Goal: Information Seeking & Learning: Learn about a topic

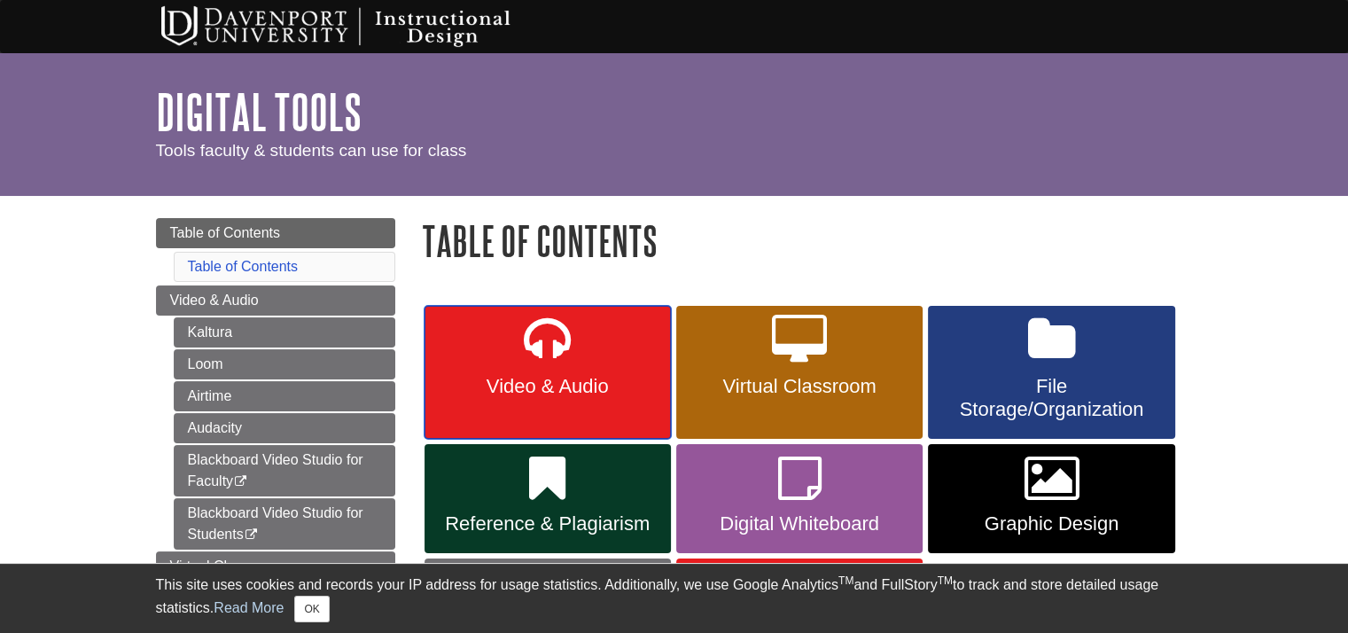
click at [484, 345] on link "Video & Audio" at bounding box center [547, 372] width 246 height 133
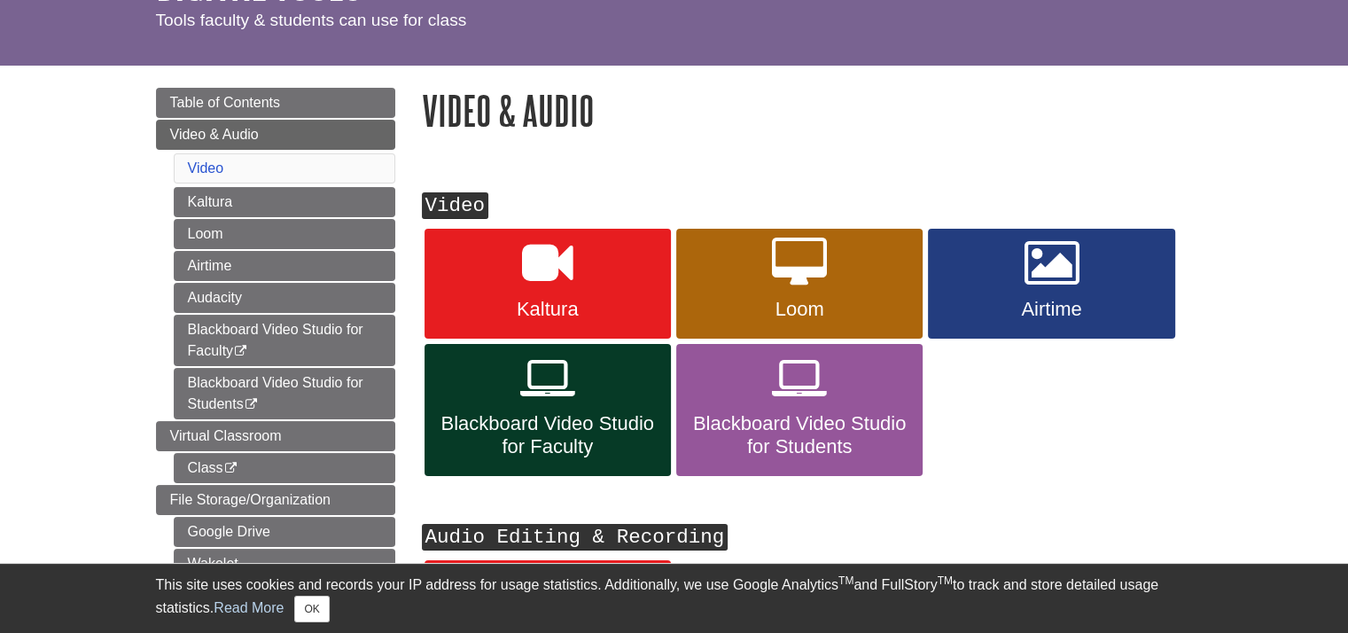
scroll to position [177, 0]
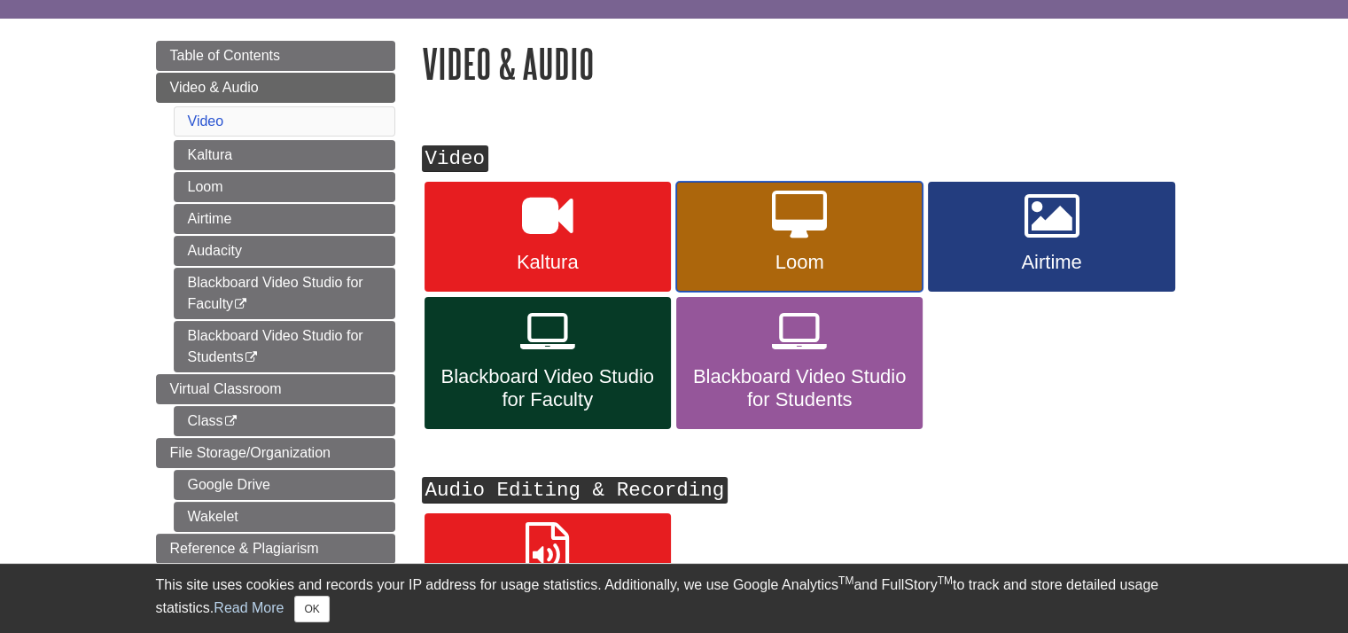
click at [749, 226] on link "Loom" at bounding box center [799, 237] width 246 height 110
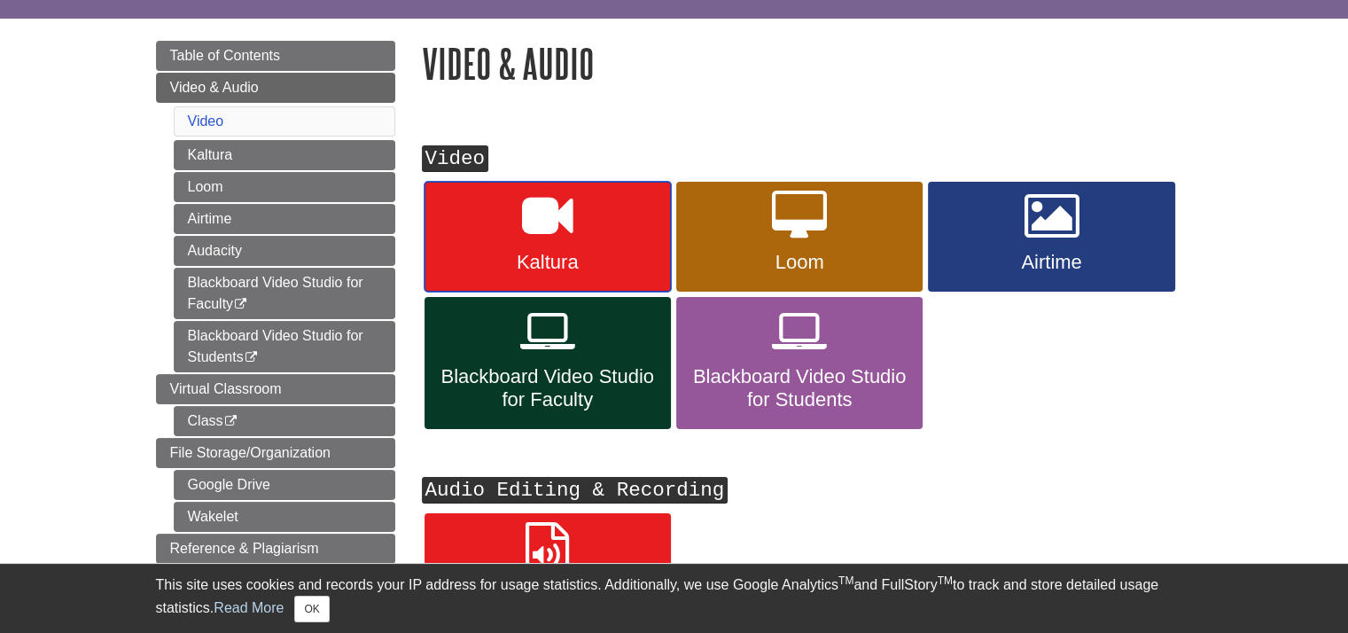
click at [517, 211] on link "Kaltura" at bounding box center [547, 237] width 246 height 110
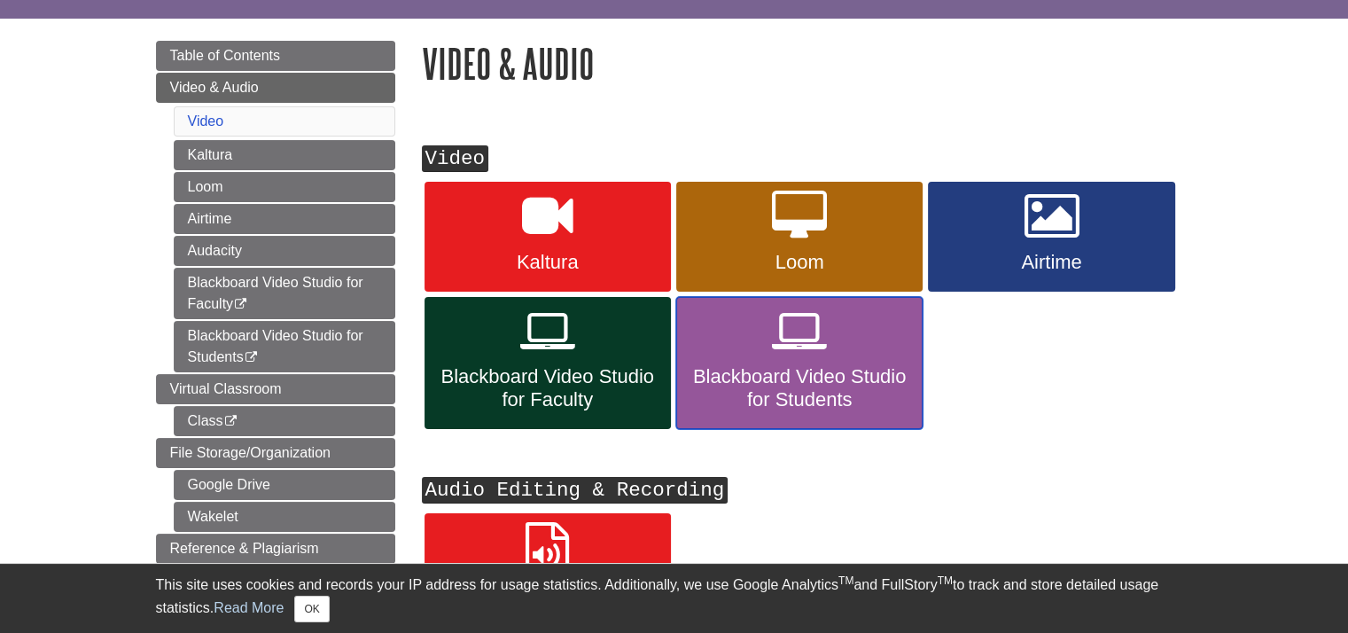
click at [800, 400] on span "Blackboard Video Studio for Students" at bounding box center [799, 388] width 220 height 46
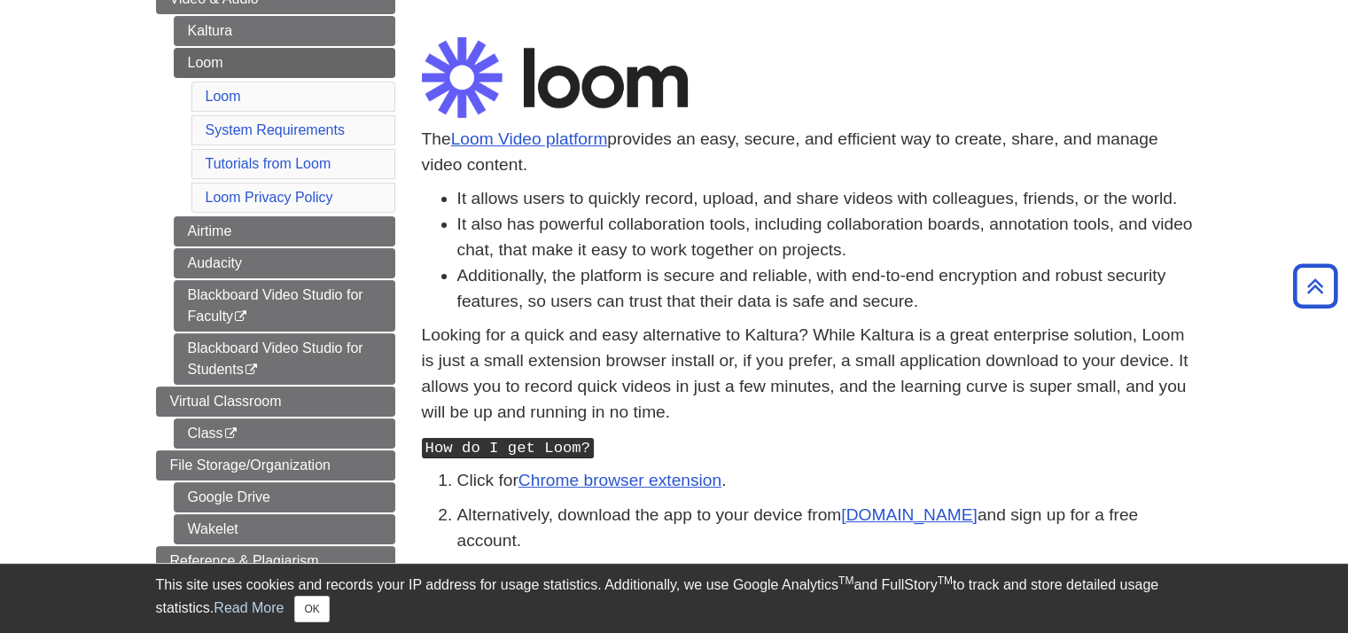
scroll to position [354, 0]
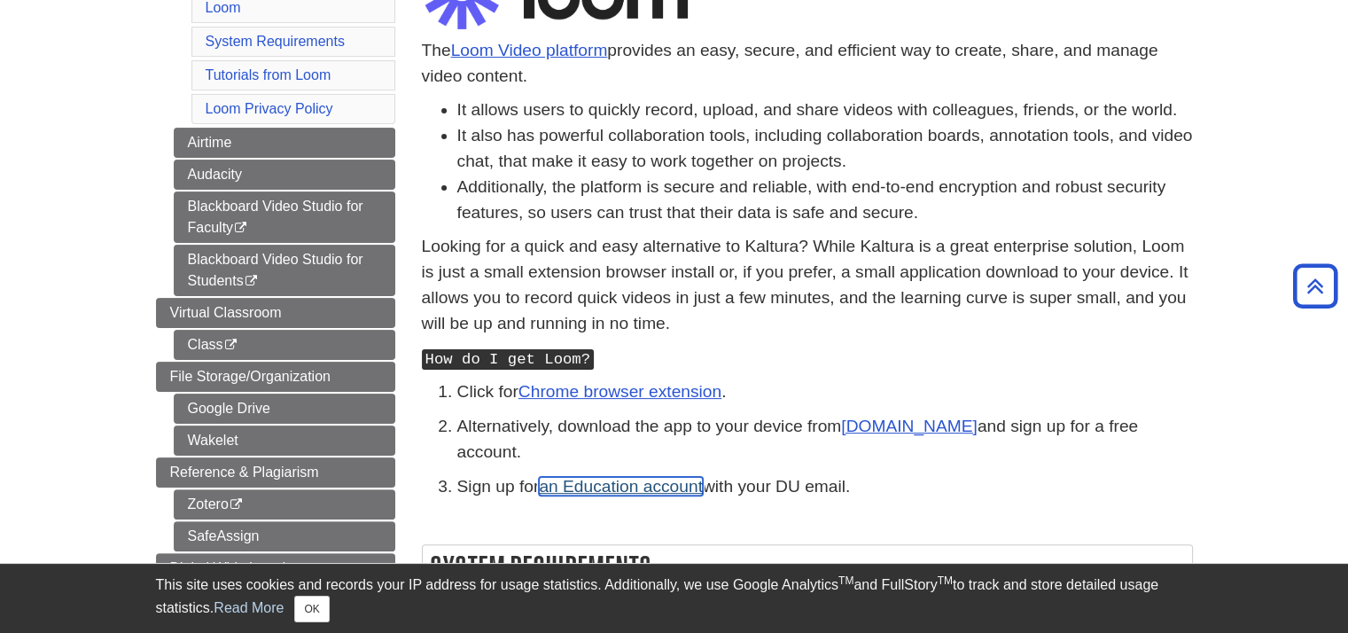
click at [633, 477] on link "an Education account" at bounding box center [621, 486] width 164 height 19
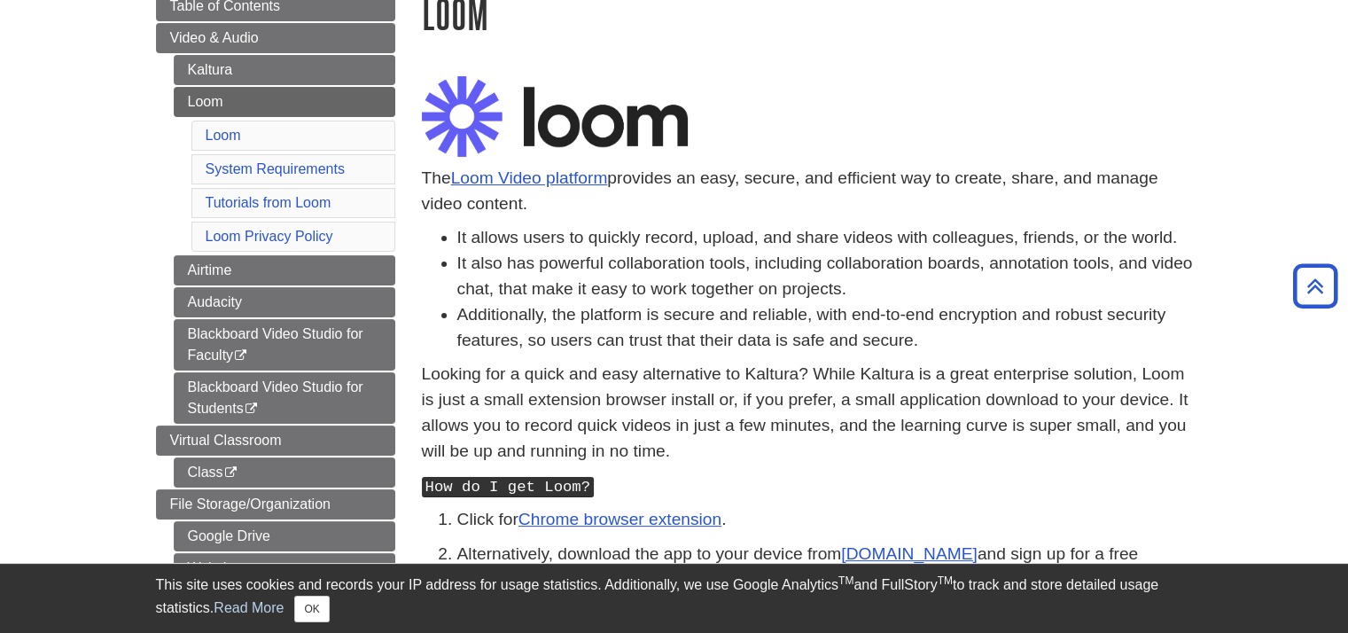
scroll to position [0, 0]
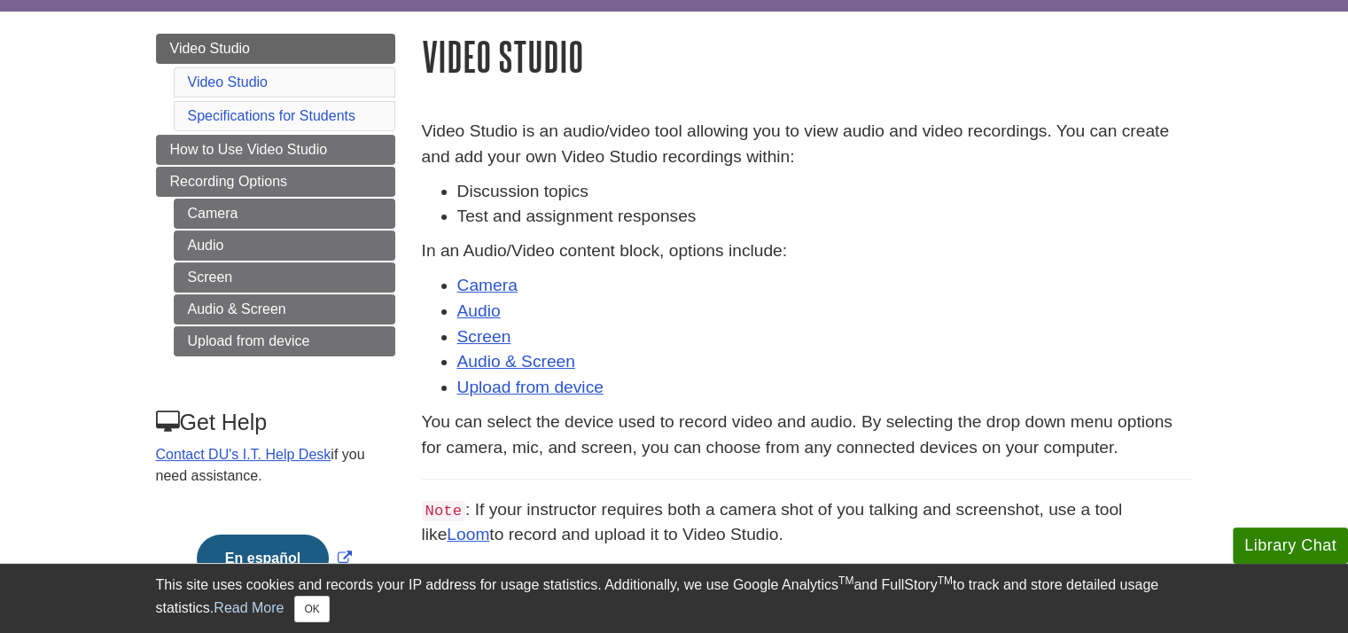
scroll to position [177, 0]
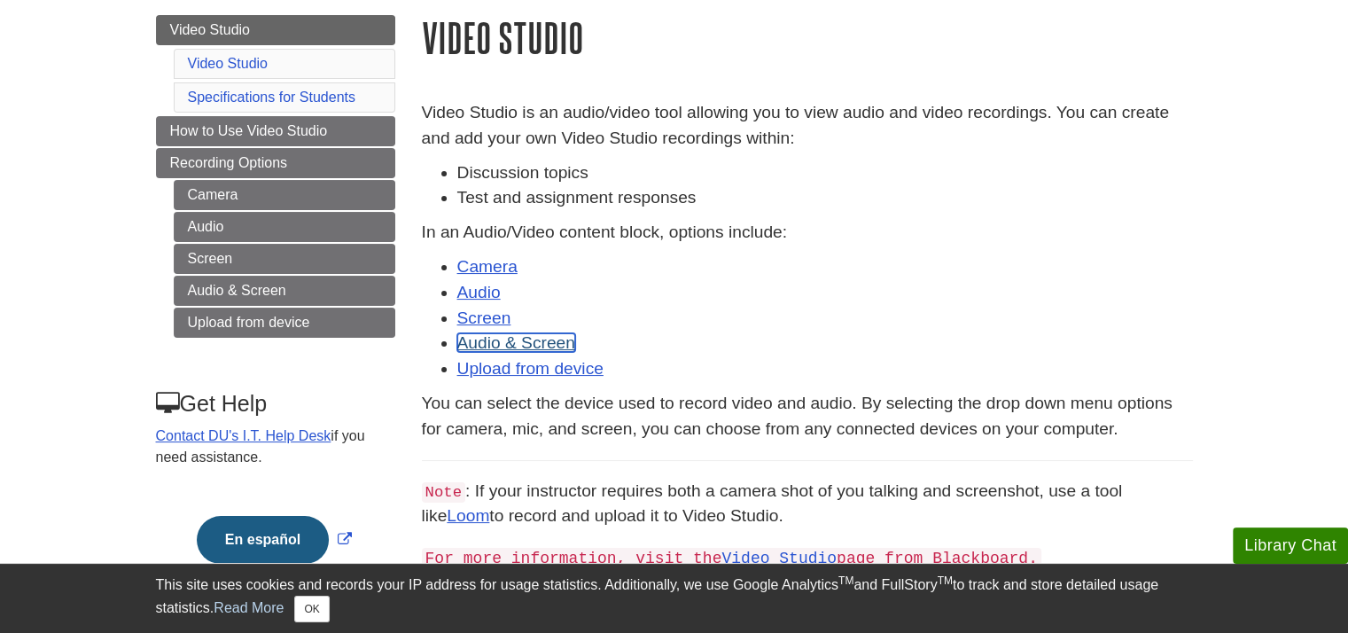
click at [535, 341] on link "Audio & Screen" at bounding box center [516, 342] width 118 height 19
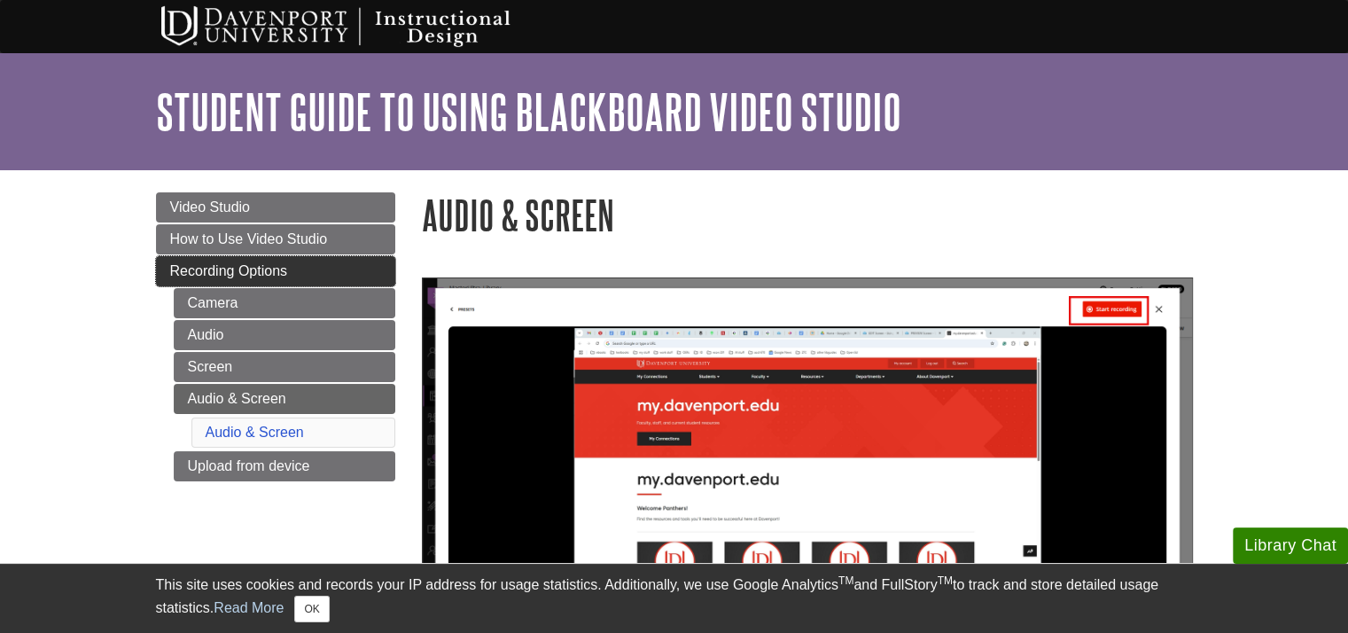
click at [220, 270] on span "Recording Options" at bounding box center [229, 270] width 118 height 15
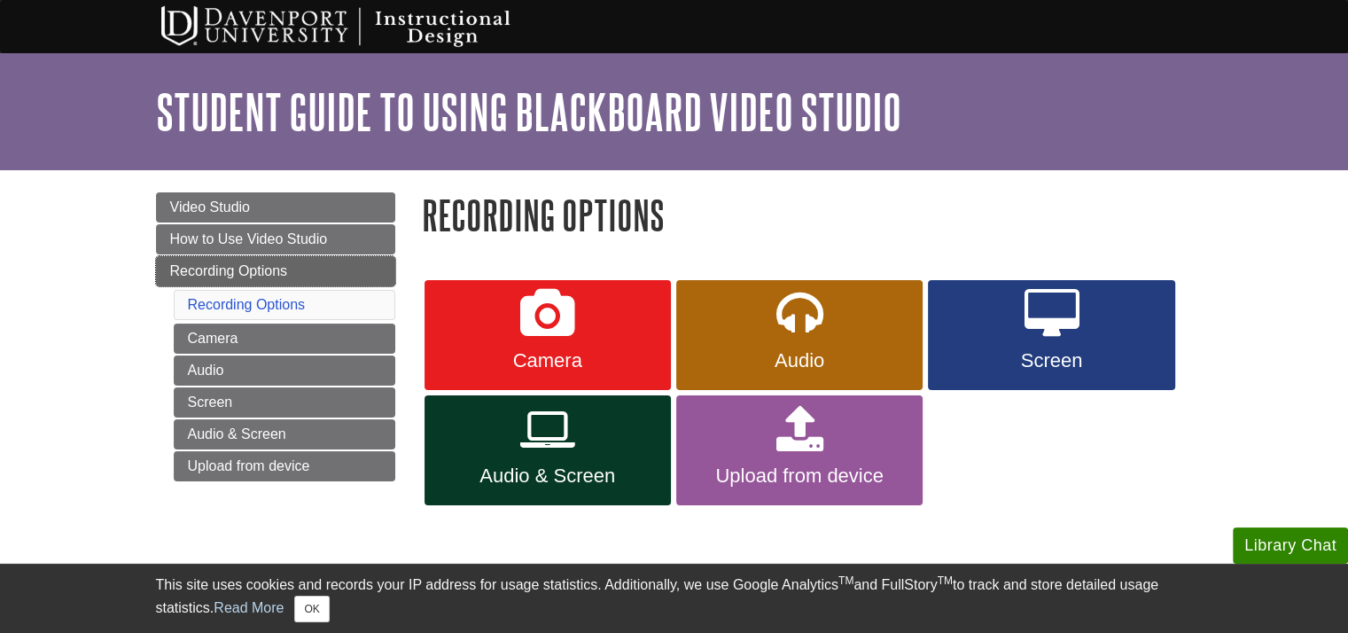
click at [274, 268] on span "Recording Options" at bounding box center [229, 270] width 118 height 15
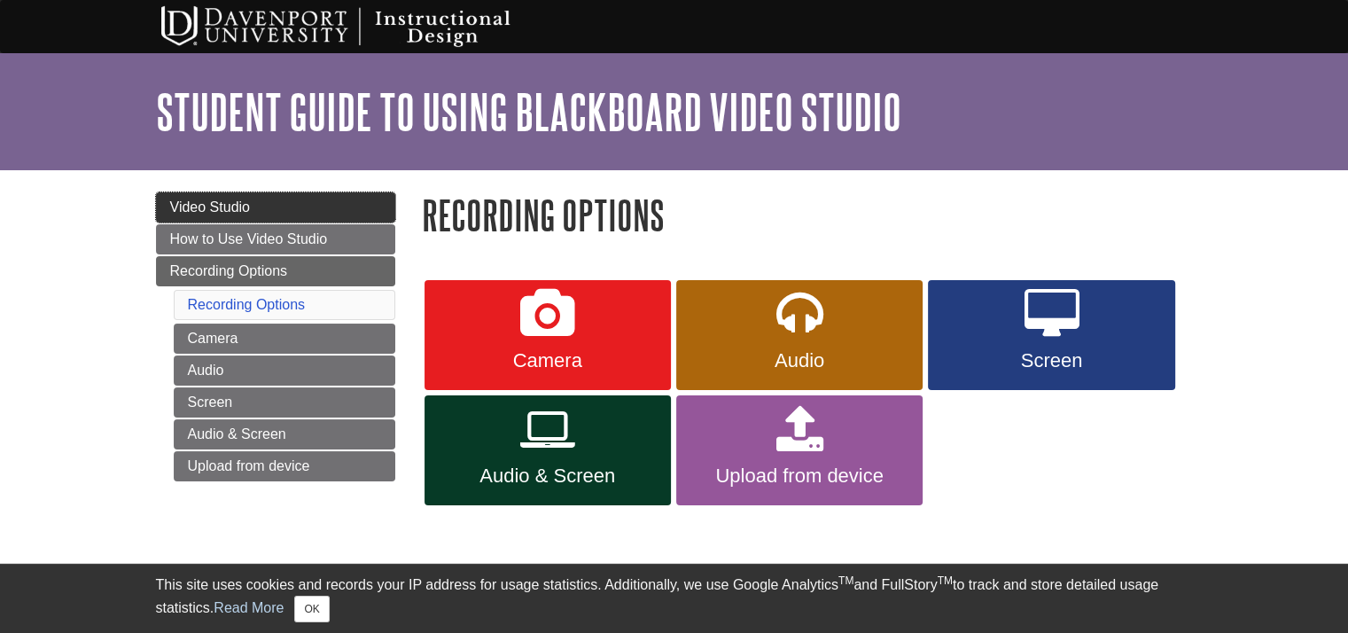
click at [284, 217] on link "Video Studio" at bounding box center [275, 207] width 239 height 30
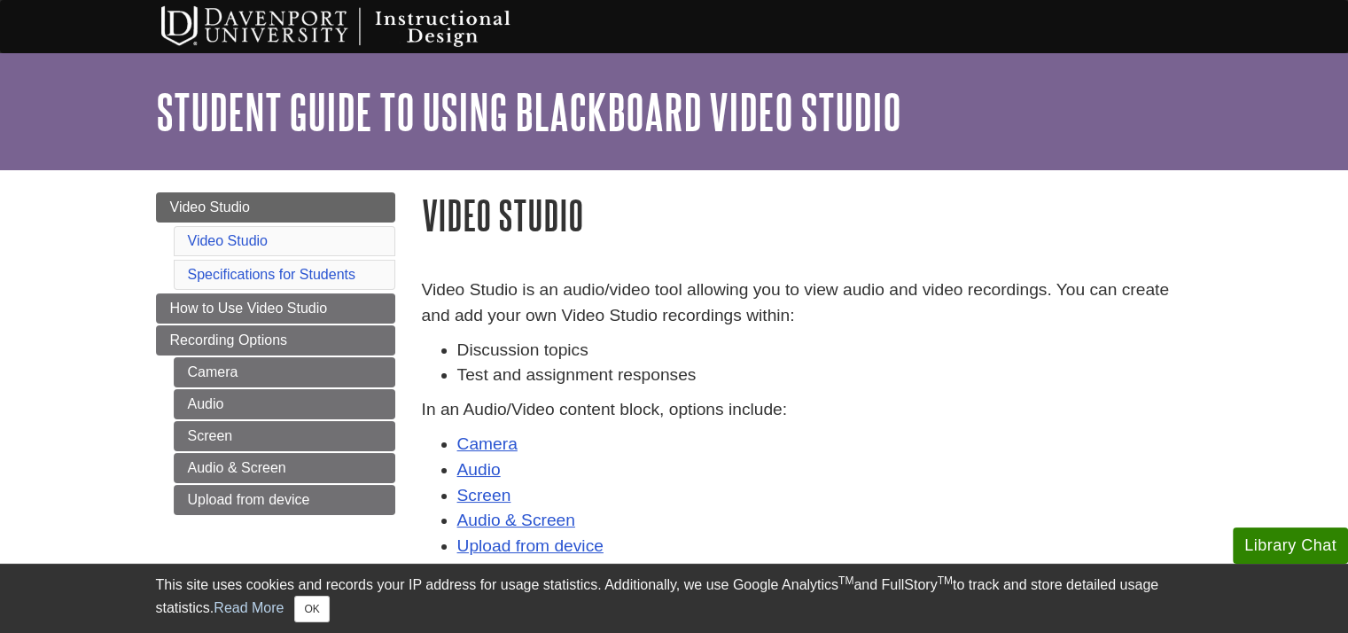
click at [660, 346] on li "Discussion topics" at bounding box center [824, 351] width 735 height 26
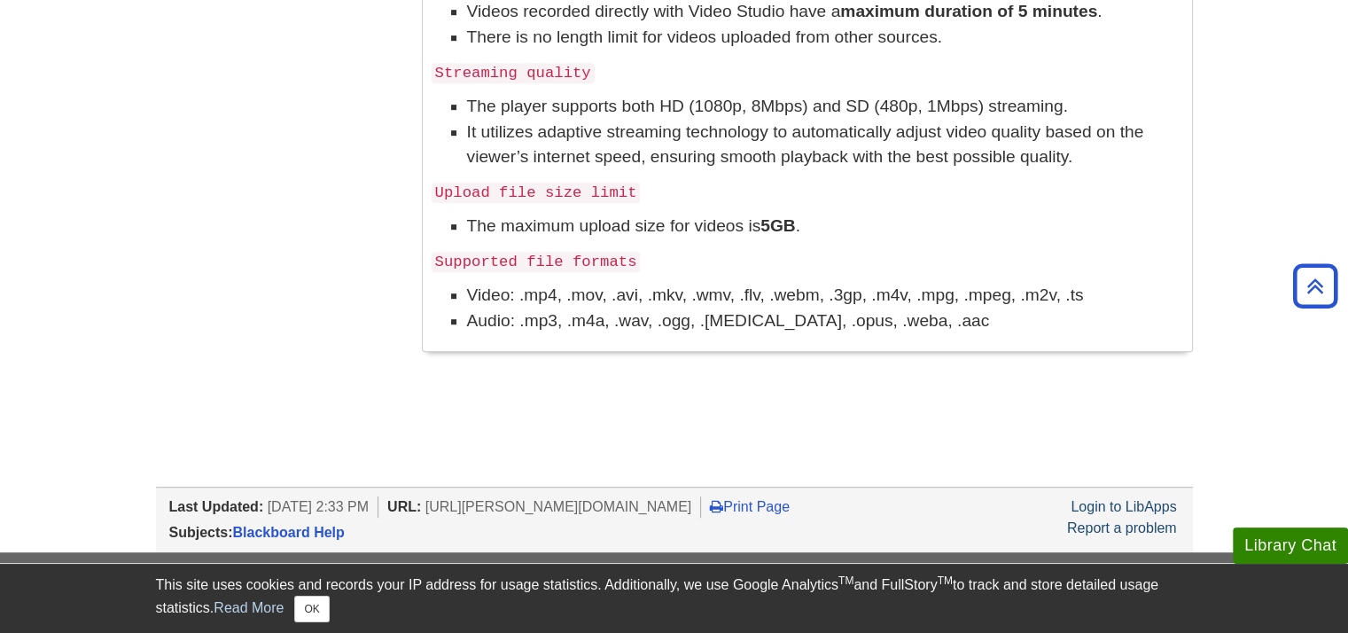
scroll to position [932, 0]
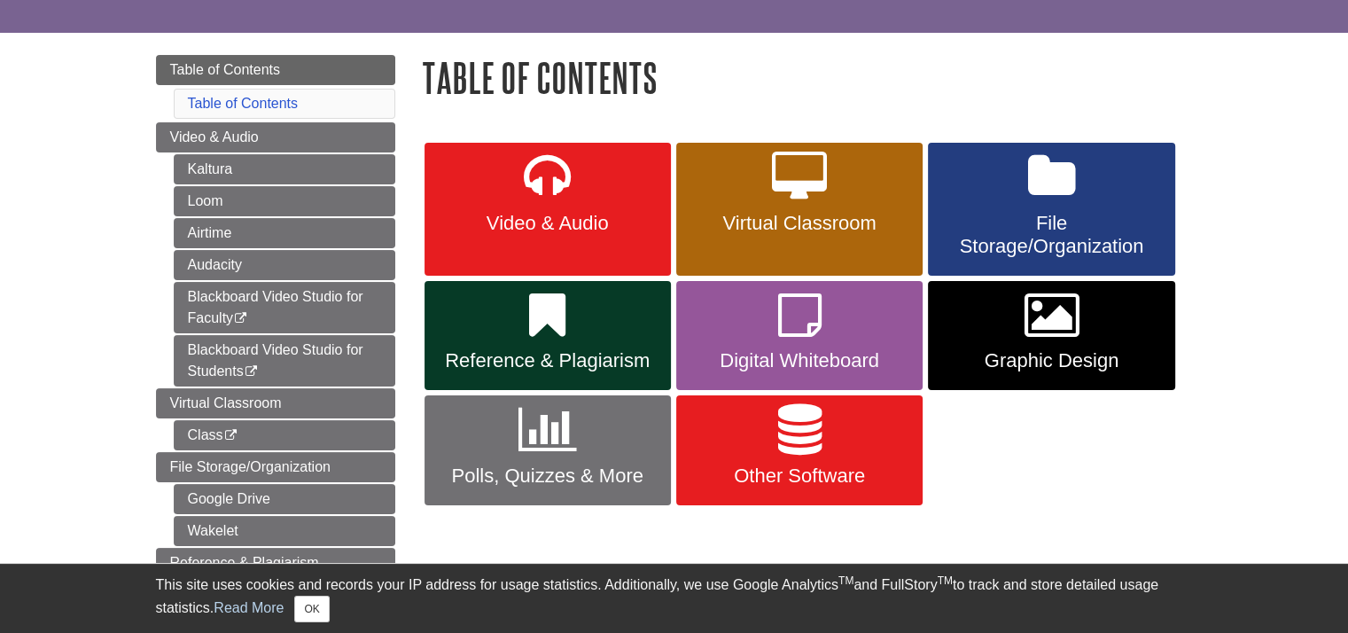
scroll to position [177, 0]
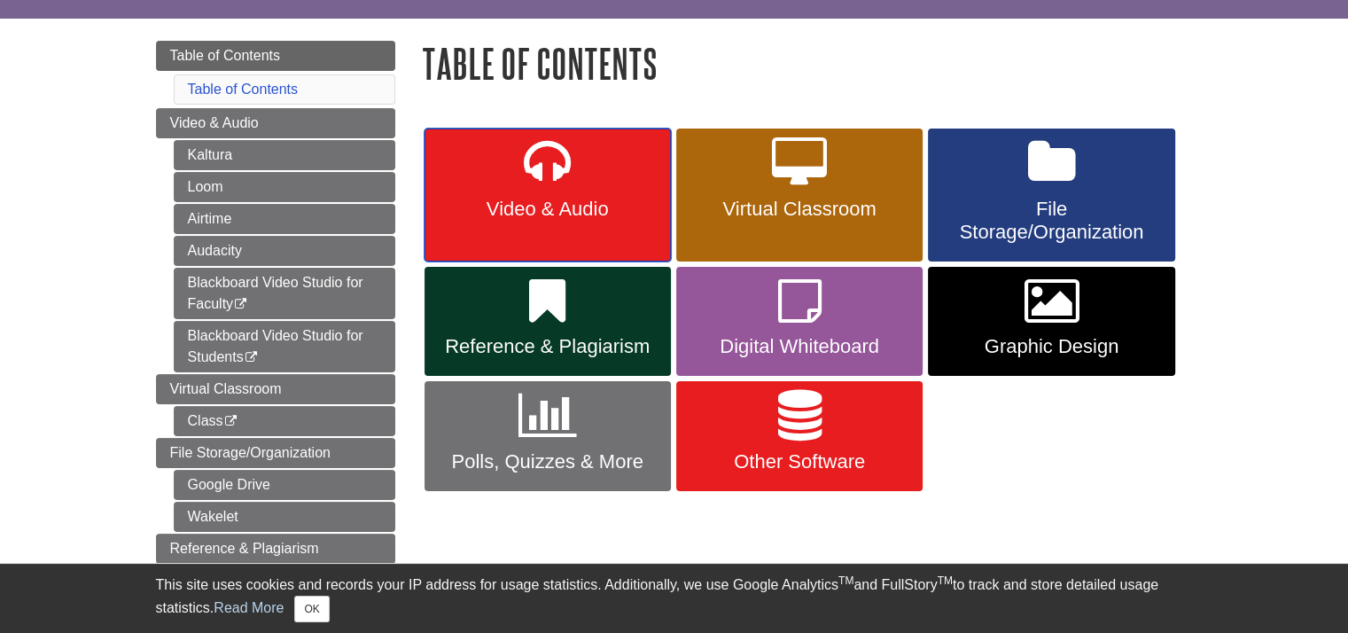
click at [587, 153] on link "Video & Audio" at bounding box center [547, 194] width 246 height 133
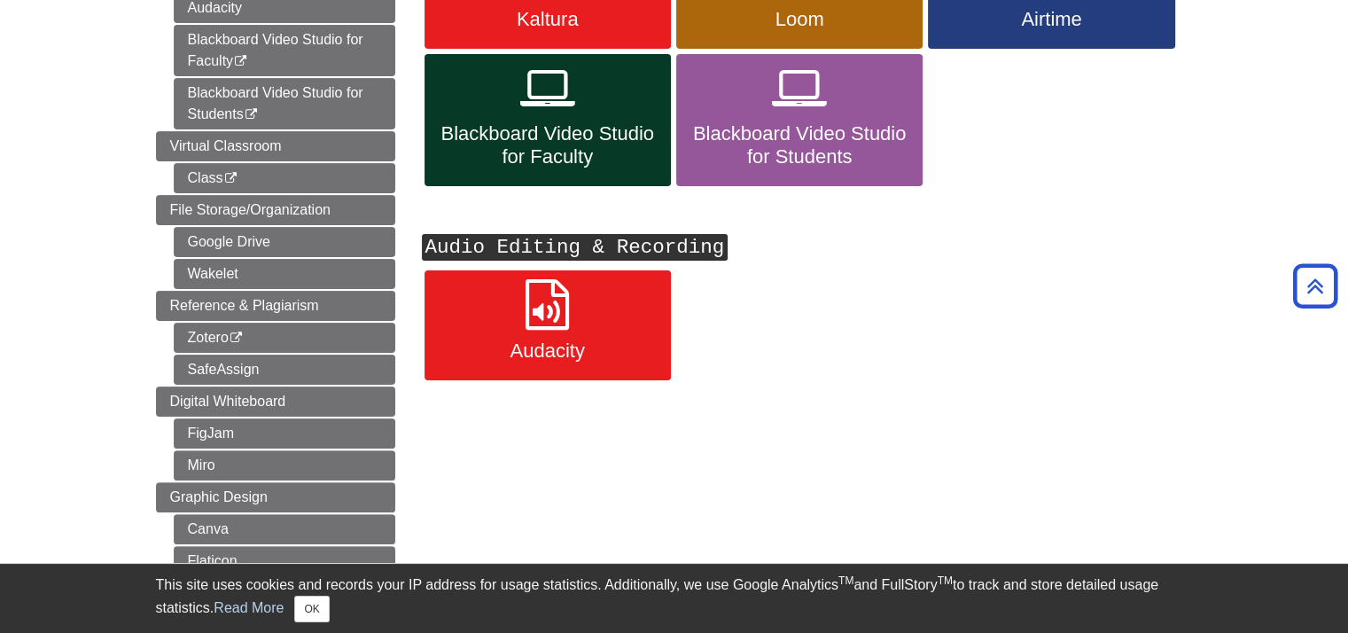
scroll to position [354, 0]
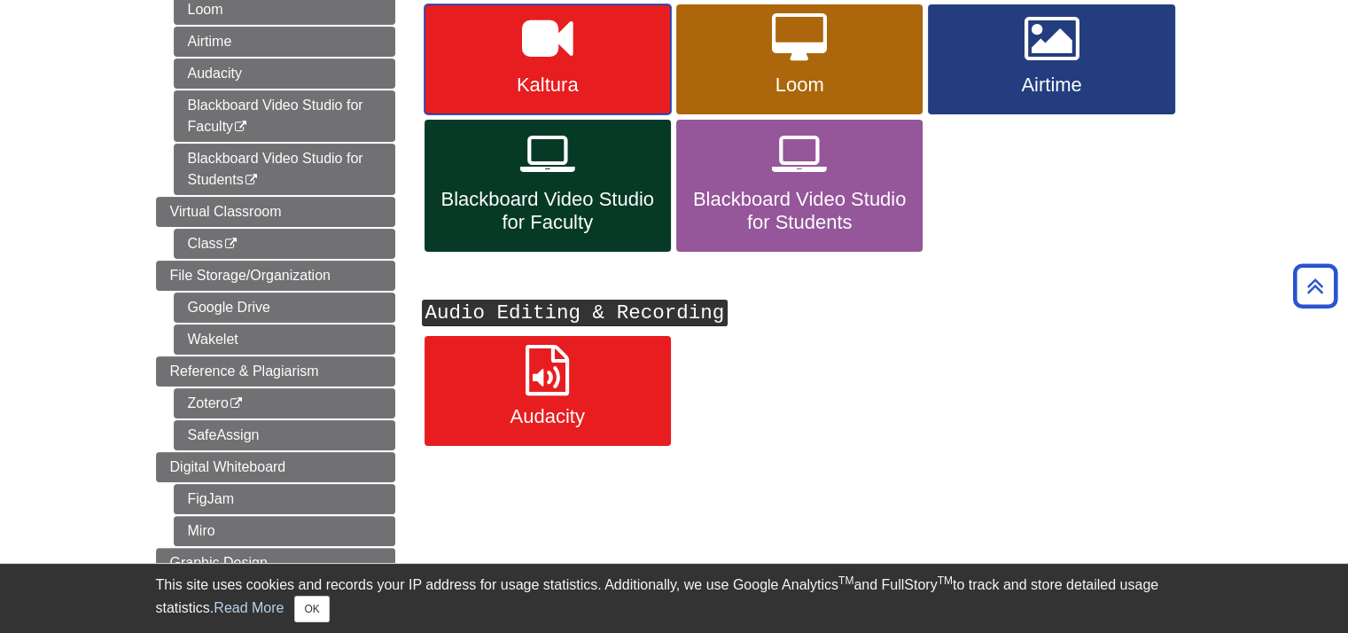
click at [517, 47] on link "Kaltura" at bounding box center [547, 59] width 246 height 110
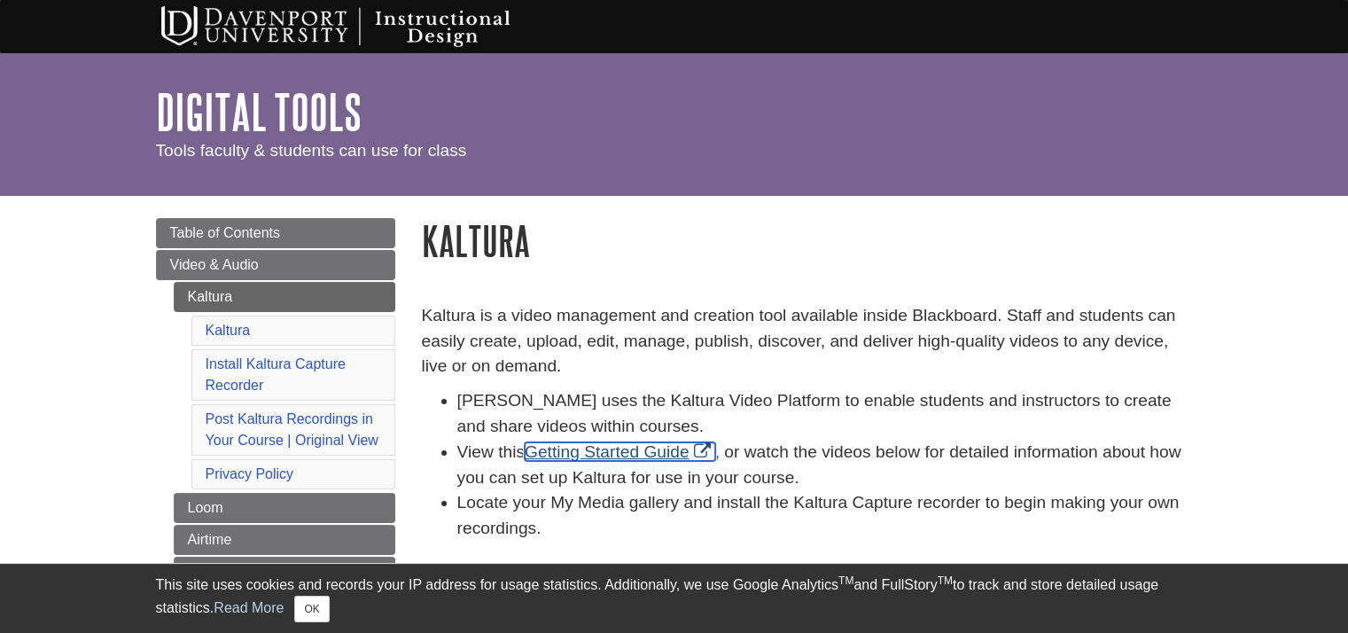
click at [624, 442] on link "Getting Started Guide" at bounding box center [619, 451] width 190 height 19
click at [681, 323] on p "Kaltura is a video management and creation tool available inside Blackboard. St…" at bounding box center [807, 341] width 771 height 76
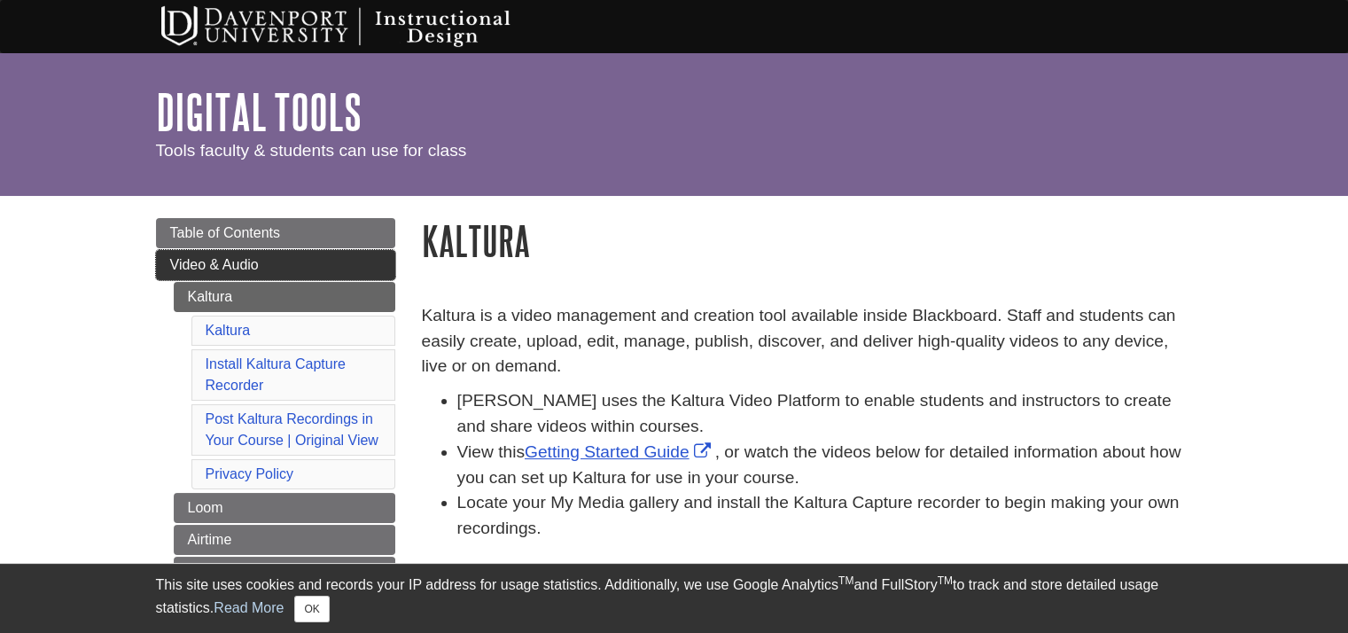
click at [221, 263] on span "Video & Audio" at bounding box center [214, 264] width 89 height 15
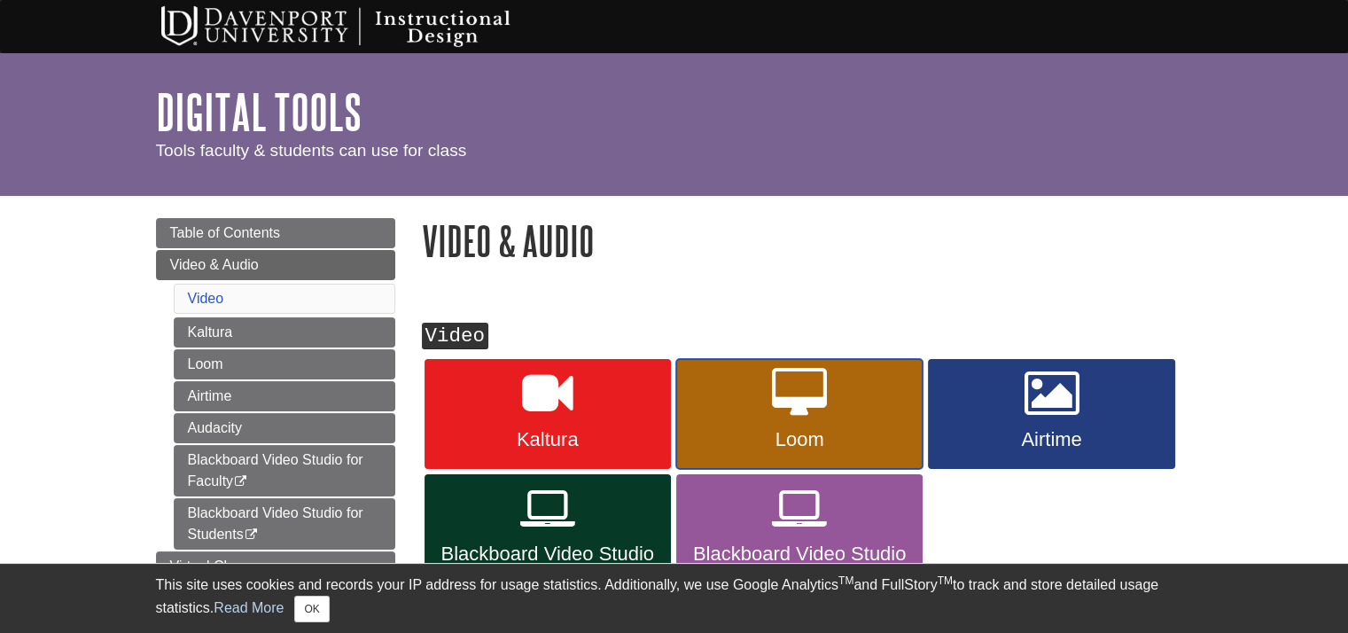
click at [793, 403] on icon at bounding box center [799, 393] width 55 height 51
